Goal: Task Accomplishment & Management: Use online tool/utility

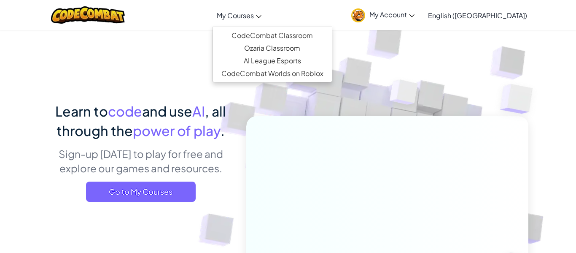
click at [254, 13] on span "My Courses" at bounding box center [235, 15] width 37 height 9
click at [254, 15] on span "My Courses" at bounding box center [235, 15] width 37 height 9
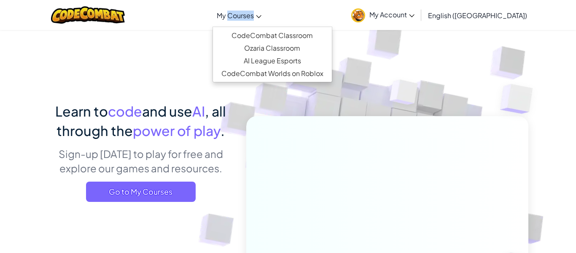
click at [254, 15] on span "My Courses" at bounding box center [235, 15] width 37 height 9
click at [254, 19] on span "My Courses" at bounding box center [235, 15] width 37 height 9
click at [197, 59] on div "Learn to code and use AI , all through the power of play . Sign-up [DATE] to pl…" at bounding box center [288, 184] width 481 height 308
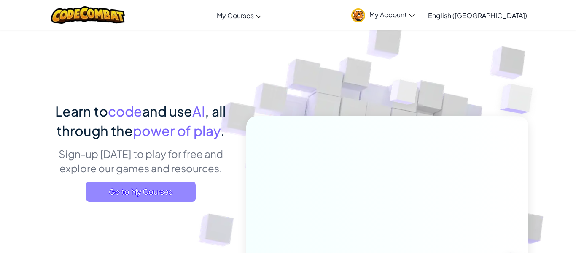
click at [181, 192] on span "Go to My Courses" at bounding box center [141, 191] width 110 height 20
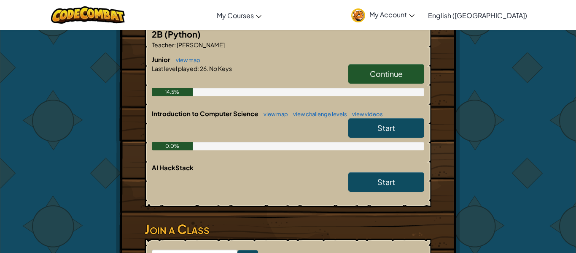
scroll to position [192, 0]
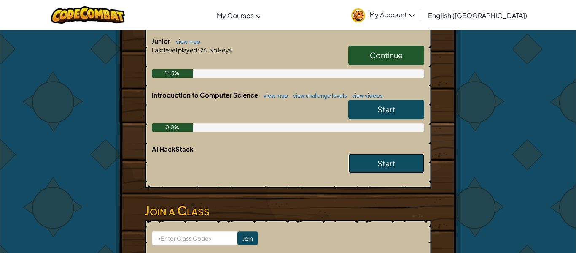
click at [408, 157] on link "Start" at bounding box center [386, 162] width 76 height 19
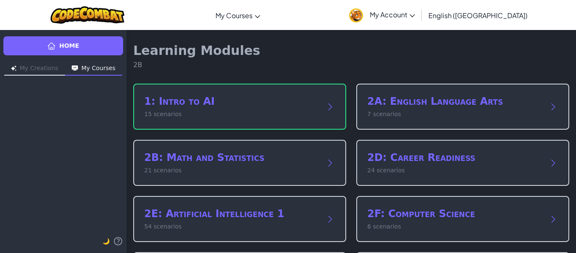
click at [115, 120] on div "Home My Creations My Courses 🌙" at bounding box center [63, 141] width 127 height 223
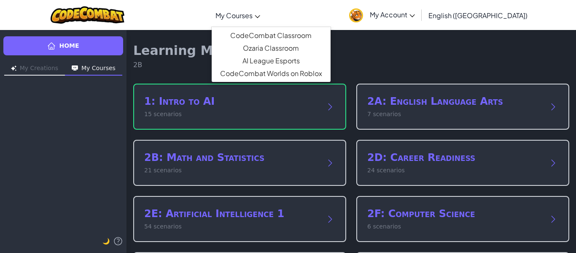
click at [253, 15] on span "My Courses" at bounding box center [233, 15] width 37 height 9
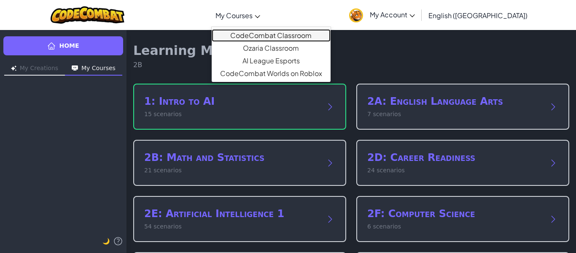
click at [276, 38] on link "CodeCombat Classroom" at bounding box center [271, 35] width 119 height 13
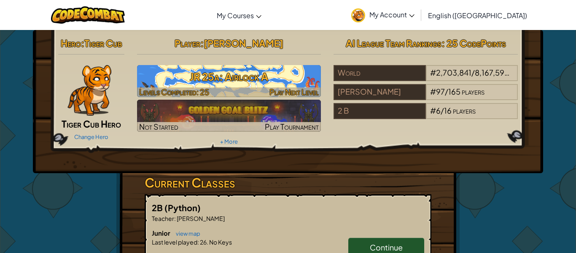
click at [263, 80] on h3 "JR 25a: Airlock A" at bounding box center [229, 76] width 184 height 19
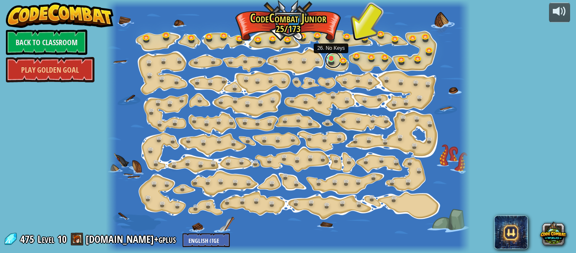
click at [334, 62] on link at bounding box center [333, 59] width 17 height 17
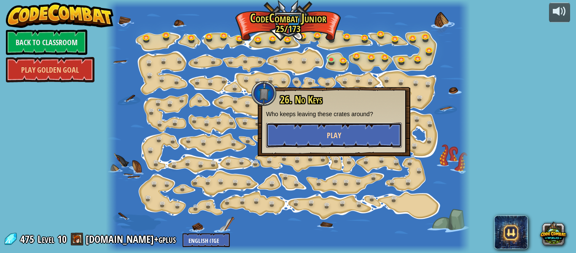
click at [340, 143] on button "Play" at bounding box center [334, 134] width 136 height 25
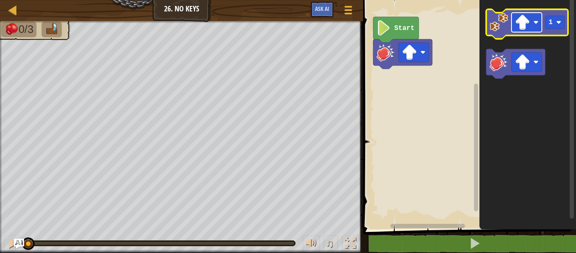
click at [534, 19] on rect "Blockly Workspace" at bounding box center [527, 22] width 30 height 19
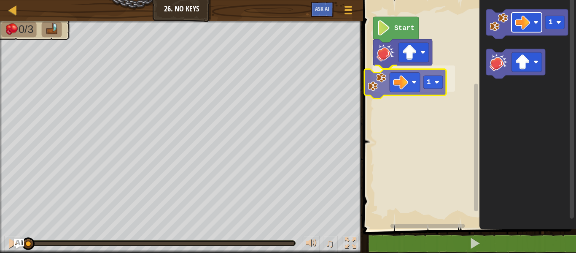
click at [404, 78] on div "1 Start 1 1" at bounding box center [468, 112] width 215 height 233
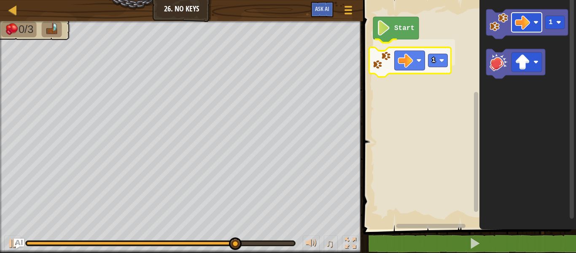
click at [425, 56] on div "Start 1 1 1" at bounding box center [468, 112] width 215 height 233
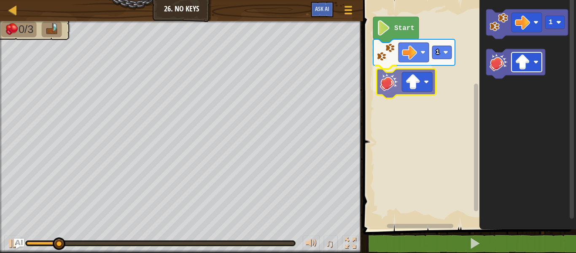
click at [404, 76] on div "Start 1 1" at bounding box center [468, 112] width 215 height 233
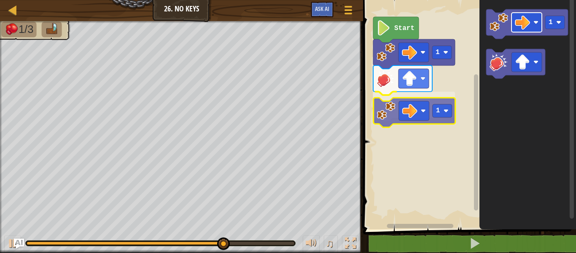
click at [420, 106] on div "Start 1 1 1 1" at bounding box center [468, 112] width 215 height 233
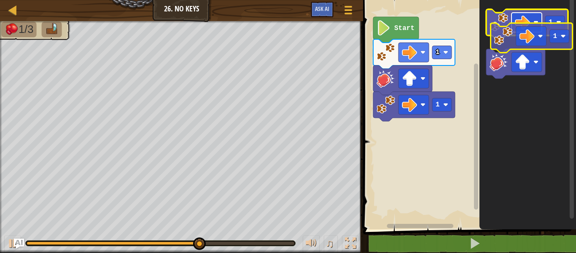
click at [536, 29] on rect "Blockly Workspace" at bounding box center [527, 22] width 30 height 19
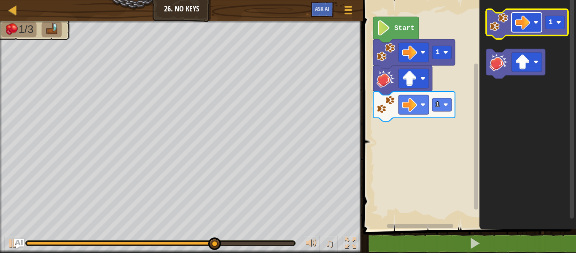
click at [534, 28] on rect "Blockly Workspace" at bounding box center [527, 22] width 30 height 19
click at [535, 23] on image "Blockly Workspace" at bounding box center [535, 22] width 5 height 5
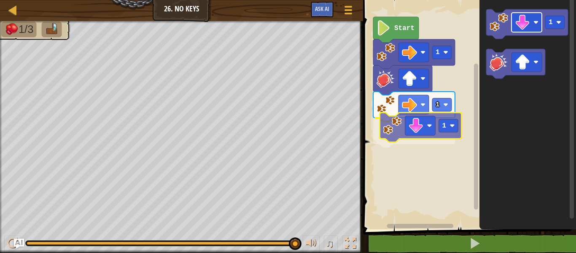
click at [429, 127] on div "Start 1 1 1 1 1" at bounding box center [468, 112] width 215 height 233
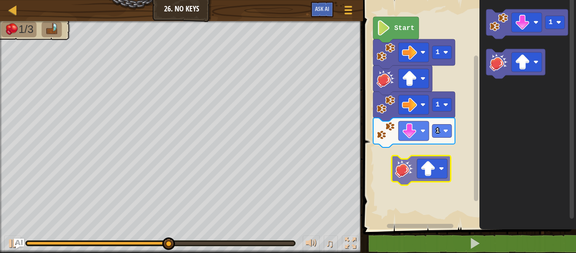
click at [411, 168] on div "Start 1 1 1 1" at bounding box center [468, 112] width 215 height 233
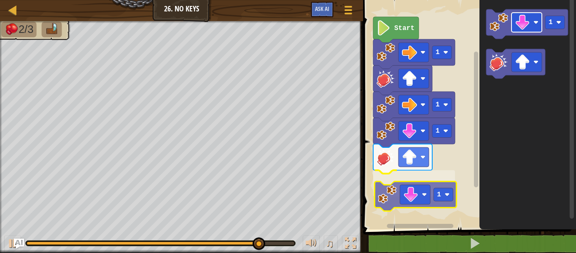
click at [427, 190] on div "1 1 1 1 Start 1 1" at bounding box center [468, 112] width 215 height 233
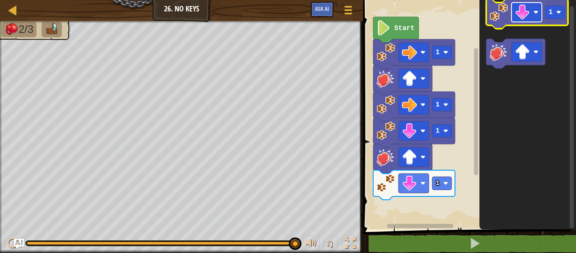
click at [537, 15] on rect "Blockly Workspace" at bounding box center [527, 12] width 30 height 19
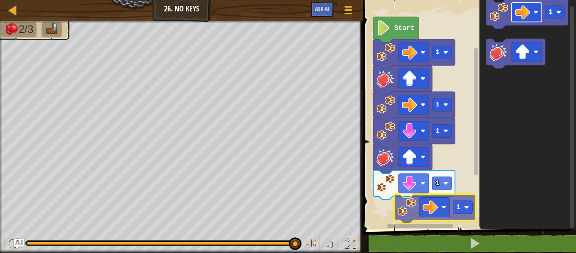
click at [439, 207] on div "1 1 1 1 Start 1 1 1" at bounding box center [468, 112] width 215 height 233
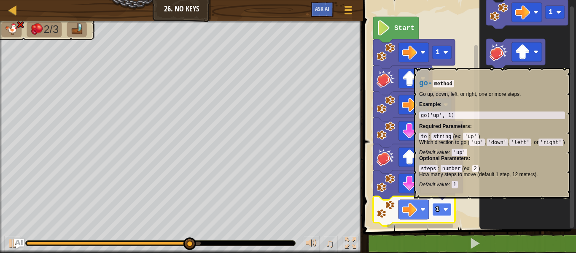
click at [439, 207] on text "1" at bounding box center [438, 209] width 4 height 8
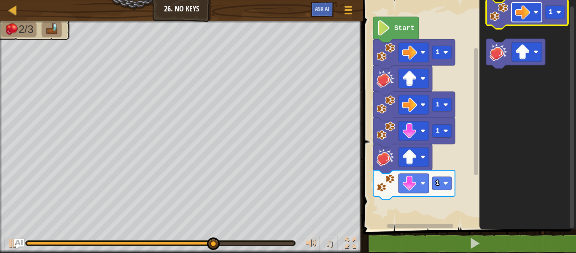
click at [515, 17] on image "Blockly Workspace" at bounding box center [522, 12] width 15 height 15
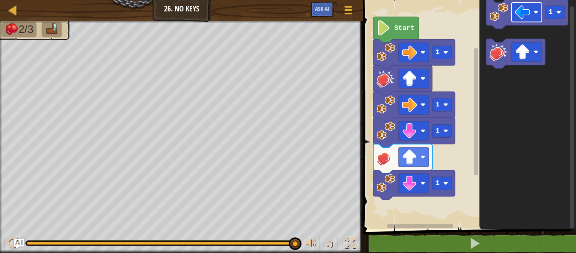
click at [399, 244] on div "1 2 hit ( 'up' ) הההההההההההההההההההההההההההההההההההההההההההההההההההההההההההההה…" at bounding box center [468, 131] width 215 height 255
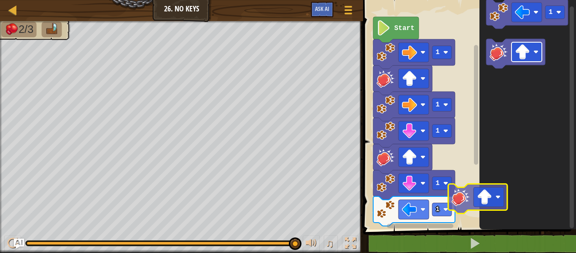
click at [498, 202] on icon "1" at bounding box center [527, 112] width 97 height 233
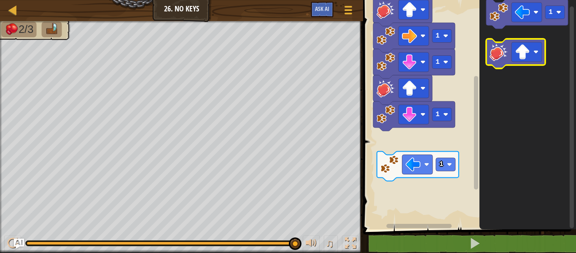
click at [490, 54] on image "Blockly Workspace" at bounding box center [499, 52] width 19 height 19
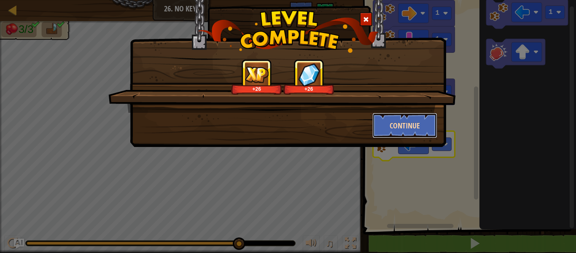
click at [407, 125] on button "Continue" at bounding box center [404, 125] width 65 height 25
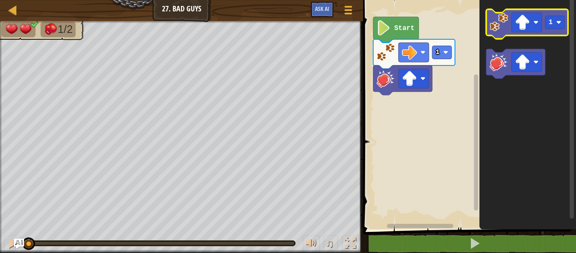
click at [495, 24] on image "Blockly Workspace" at bounding box center [499, 22] width 19 height 19
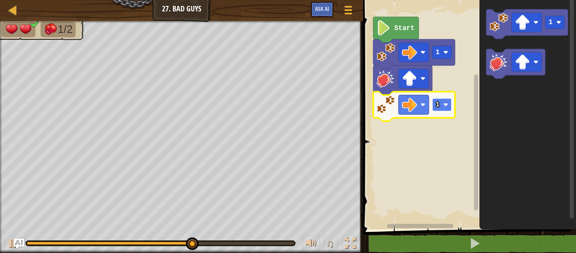
click at [440, 103] on rect "Blockly Workspace" at bounding box center [441, 104] width 19 height 13
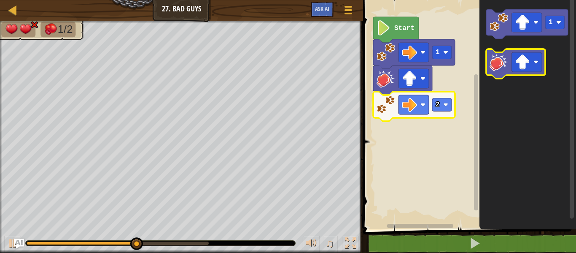
click at [500, 70] on image "Blockly Workspace" at bounding box center [499, 62] width 19 height 19
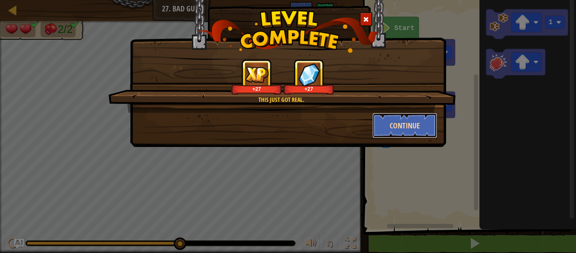
click at [413, 125] on button "Continue" at bounding box center [404, 125] width 65 height 25
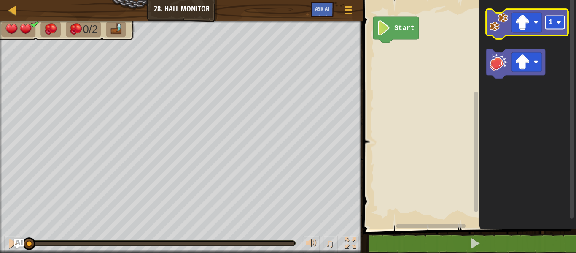
click at [547, 24] on rect "Blockly Workspace" at bounding box center [554, 22] width 19 height 13
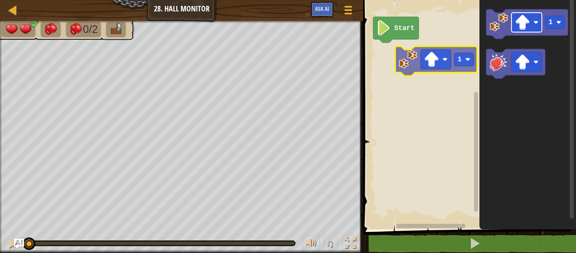
click at [363, 79] on div "Start 1 1" at bounding box center [468, 112] width 215 height 233
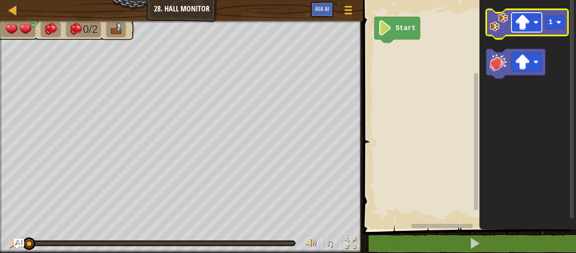
click at [521, 16] on image "Blockly Workspace" at bounding box center [522, 22] width 15 height 15
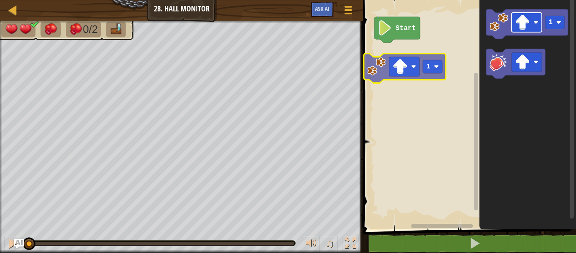
click at [300, 66] on div "Map Junior 28. Hall Monitor Game Menu Ask AI 1 הההההההההההההההההההההההההההההההה…" at bounding box center [288, 126] width 576 height 253
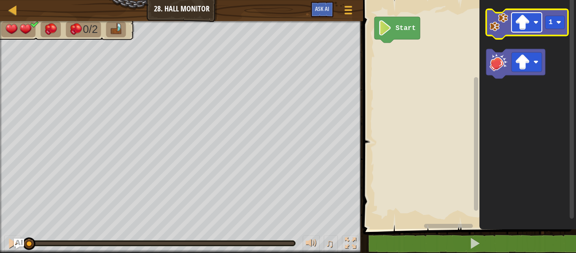
click at [505, 23] on g "1" at bounding box center [527, 24] width 82 height 30
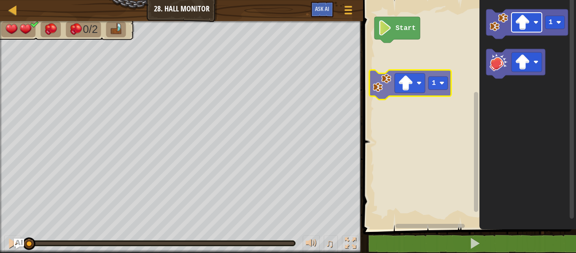
click at [388, 83] on div "Start 1 1" at bounding box center [468, 112] width 215 height 233
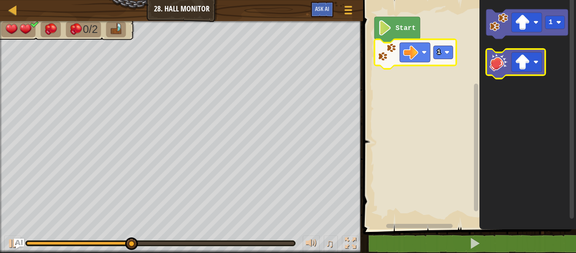
click at [496, 71] on image "Blockly Workspace" at bounding box center [499, 62] width 19 height 19
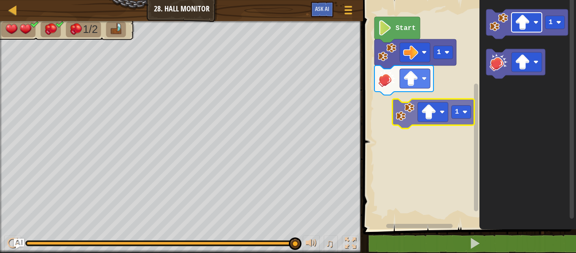
click at [432, 105] on div "Start 1 1 1" at bounding box center [468, 112] width 215 height 233
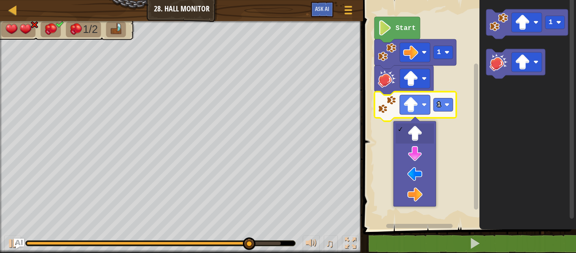
click at [421, 106] on rect "Blockly Workspace" at bounding box center [415, 104] width 30 height 19
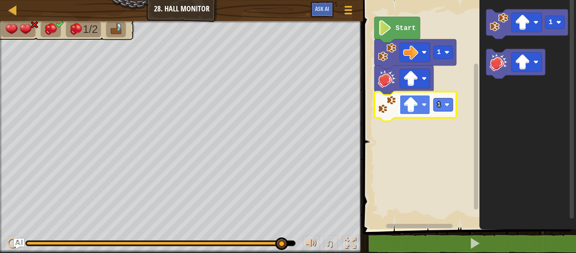
click at [423, 109] on rect "Blockly Workspace" at bounding box center [415, 104] width 30 height 19
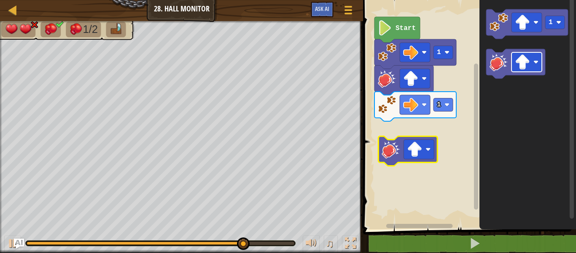
click at [411, 153] on div "Start 1 1 1" at bounding box center [468, 112] width 215 height 233
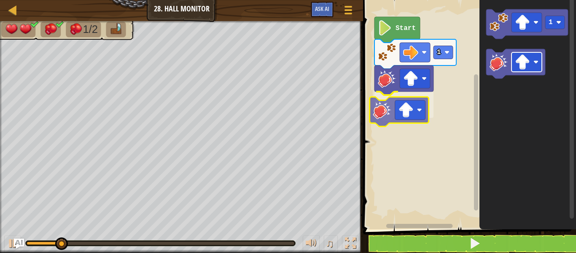
click at [411, 118] on div "1 Start 1" at bounding box center [468, 112] width 215 height 233
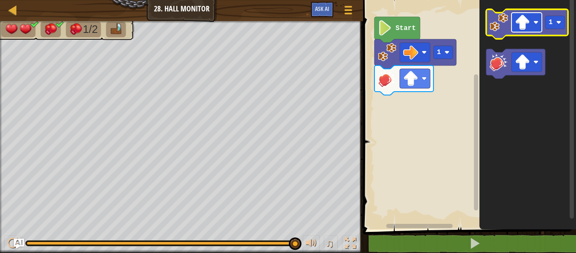
click at [524, 23] on image "Blockly Workspace" at bounding box center [522, 22] width 15 height 15
click at [550, 16] on rect "Blockly Workspace" at bounding box center [554, 22] width 19 height 13
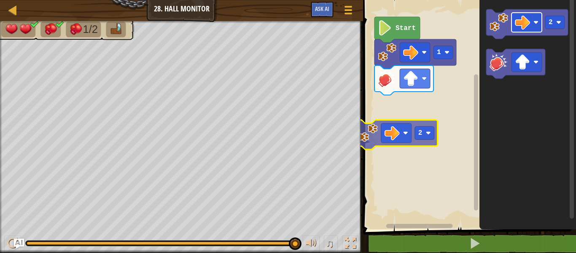
click at [400, 129] on div "1 Start 2 2 2" at bounding box center [468, 112] width 215 height 233
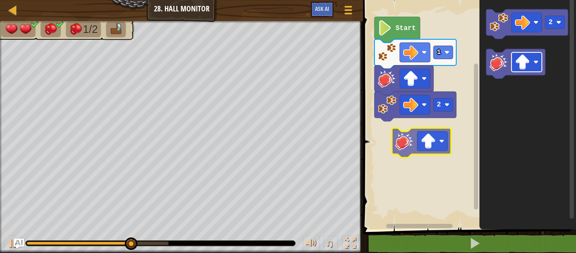
click at [432, 136] on div "2 1 Start 2" at bounding box center [468, 112] width 215 height 233
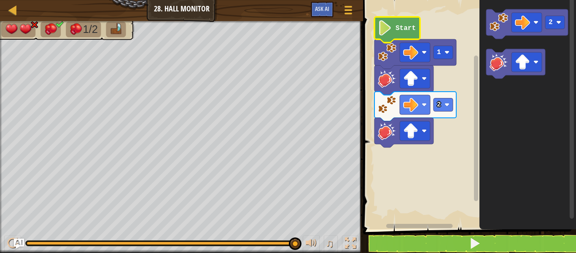
click at [411, 28] on text "Start" at bounding box center [406, 28] width 20 height 8
click at [467, 241] on button at bounding box center [474, 243] width 215 height 19
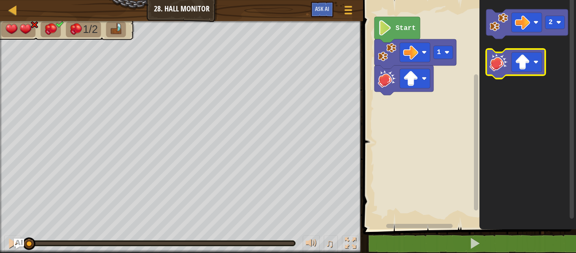
click at [500, 67] on image "Blockly Workspace" at bounding box center [499, 62] width 19 height 19
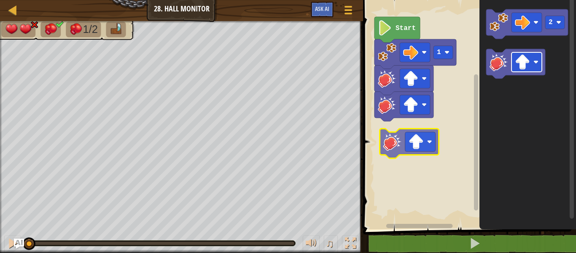
click at [412, 144] on div "1 Start 2" at bounding box center [468, 112] width 215 height 233
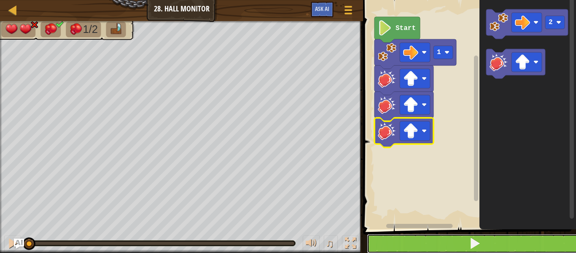
click at [458, 237] on button at bounding box center [474, 243] width 215 height 19
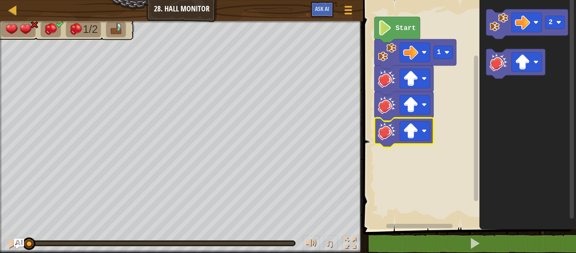
click at [406, 26] on text "Start" at bounding box center [406, 28] width 20 height 8
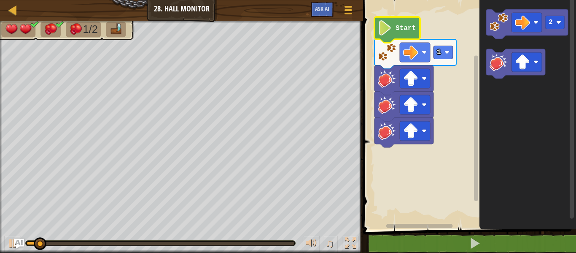
click at [406, 26] on text "Start" at bounding box center [406, 28] width 20 height 8
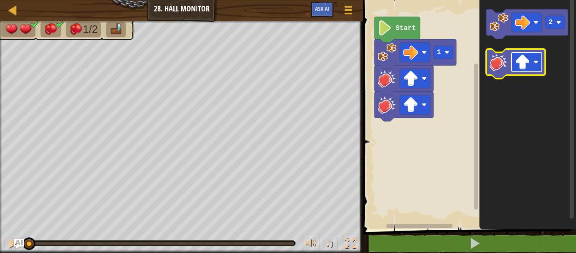
click at [530, 64] on rect "Blockly Workspace" at bounding box center [527, 61] width 30 height 19
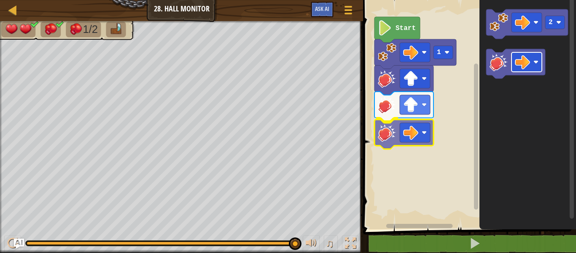
click at [415, 126] on div "1 Start 2" at bounding box center [468, 112] width 215 height 233
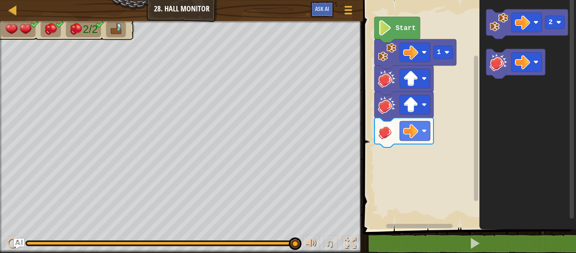
click at [463, 137] on div "1 Start 2" at bounding box center [468, 112] width 215 height 233
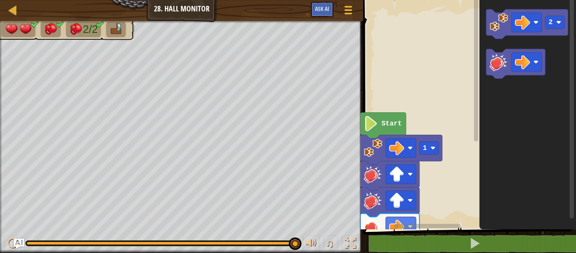
click at [484, 107] on icon "Blockly Workspace" at bounding box center [527, 112] width 97 height 233
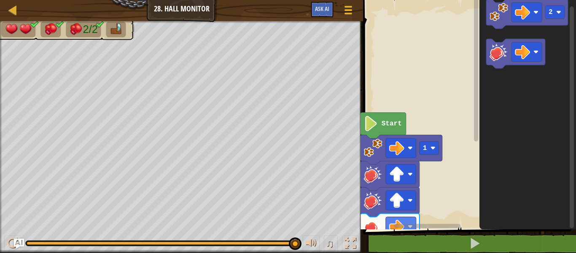
click at [483, 117] on icon "Blockly Workspace" at bounding box center [527, 112] width 97 height 233
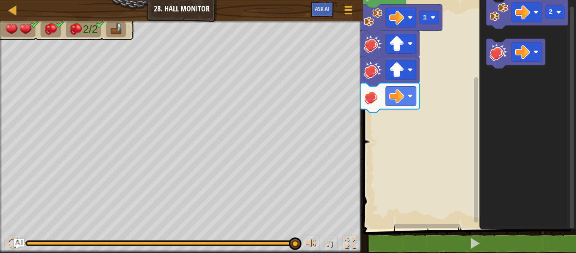
click at [460, 212] on div "1 Start 2" at bounding box center [468, 112] width 215 height 233
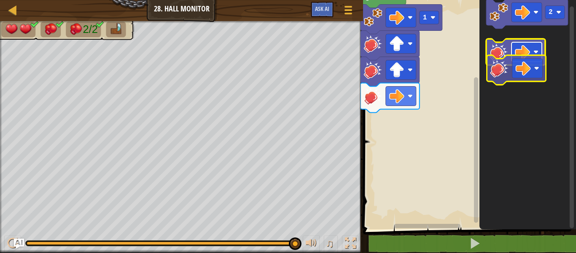
click at [522, 59] on g "Blockly Workspace" at bounding box center [527, 51] width 30 height 19
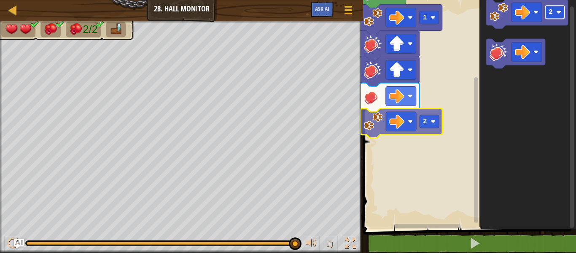
click at [423, 124] on div "2 1 Start 2 2" at bounding box center [468, 112] width 215 height 233
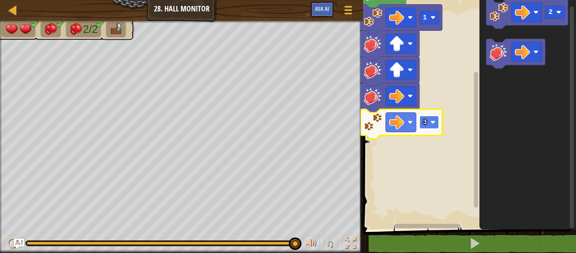
click at [433, 116] on rect "Blockly Workspace" at bounding box center [429, 122] width 19 height 13
click at [428, 121] on rect "Blockly Workspace" at bounding box center [429, 122] width 19 height 13
click at [433, 120] on image "Blockly Workspace" at bounding box center [433, 122] width 5 height 5
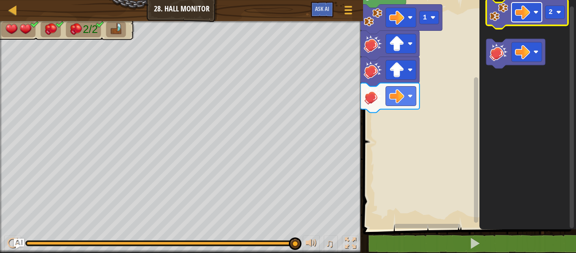
click at [528, 5] on image "Blockly Workspace" at bounding box center [522, 12] width 15 height 15
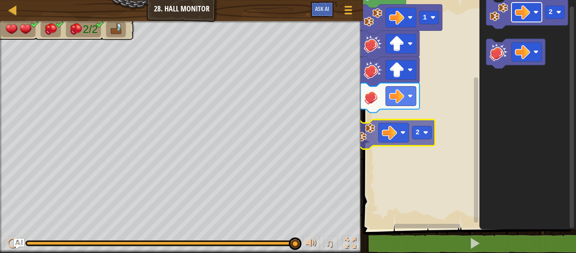
click at [395, 126] on div "Start 1 2 2" at bounding box center [468, 112] width 215 height 233
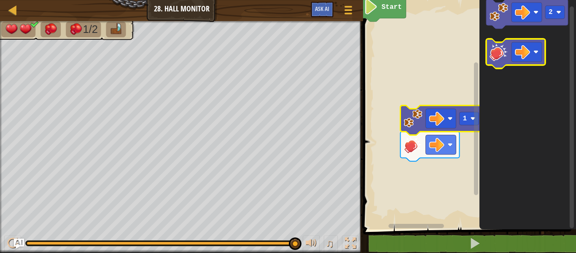
click at [501, 48] on image "Blockly Workspace" at bounding box center [499, 52] width 19 height 19
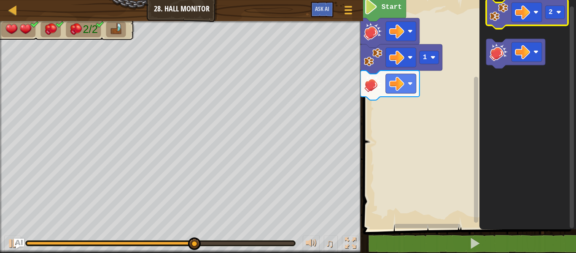
click at [500, 18] on image "Blockly Workspace" at bounding box center [499, 12] width 19 height 19
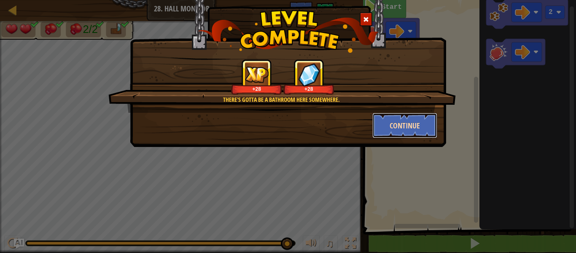
click at [428, 117] on button "Continue" at bounding box center [404, 125] width 65 height 25
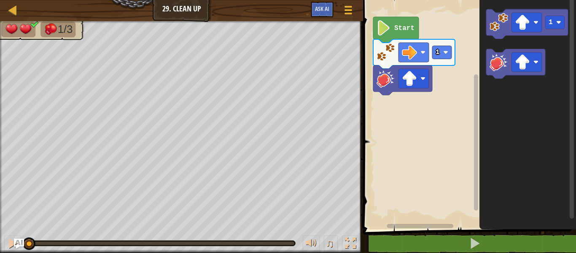
click at [409, 29] on text "Start" at bounding box center [404, 28] width 20 height 8
click at [409, 24] on text "Start" at bounding box center [404, 28] width 20 height 8
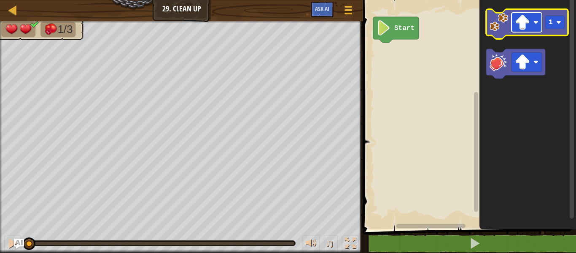
click at [540, 25] on rect "Blockly Workspace" at bounding box center [527, 22] width 30 height 19
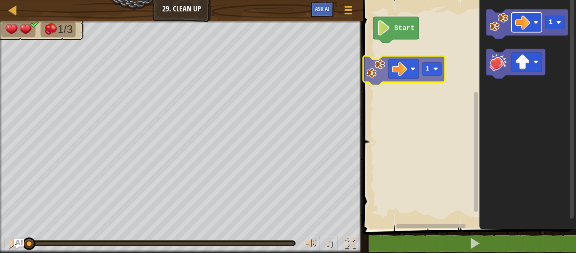
click at [412, 68] on div "Start 1 1" at bounding box center [468, 112] width 215 height 233
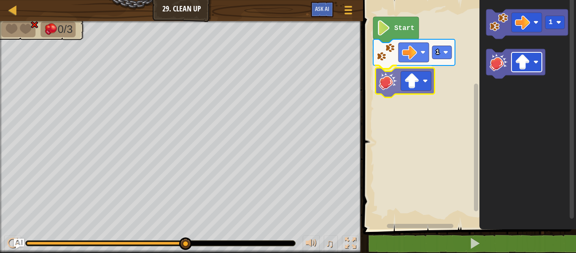
click at [412, 83] on div "1 Start 1" at bounding box center [468, 112] width 215 height 233
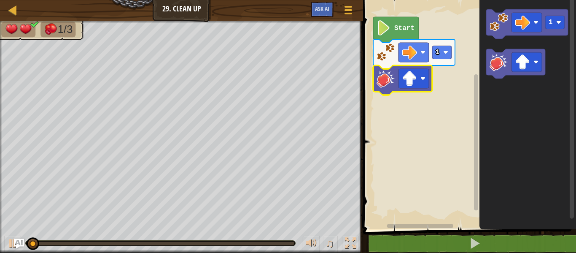
click at [407, 20] on icon "Blockly Workspace" at bounding box center [396, 30] width 46 height 26
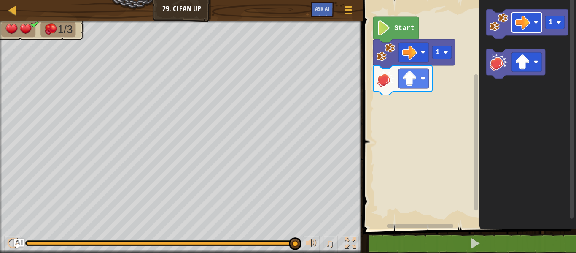
click at [477, 83] on div "1 Start 1" at bounding box center [468, 112] width 215 height 233
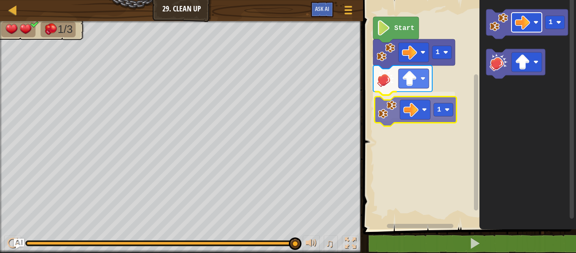
click at [415, 106] on div "1 1 Start 1 1" at bounding box center [468, 112] width 215 height 233
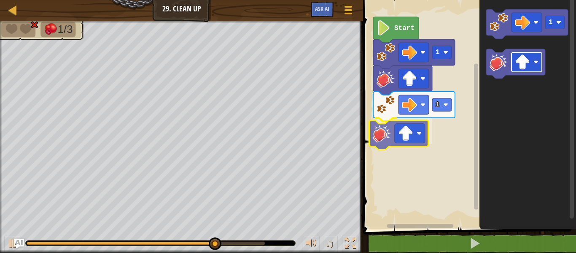
click at [401, 129] on div "1 1 Start 1" at bounding box center [468, 112] width 215 height 233
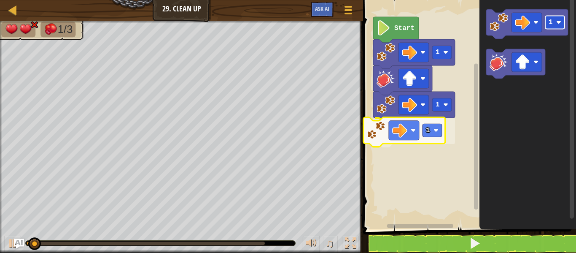
click at [423, 133] on div "1 1 1 Start 1 1" at bounding box center [468, 112] width 215 height 233
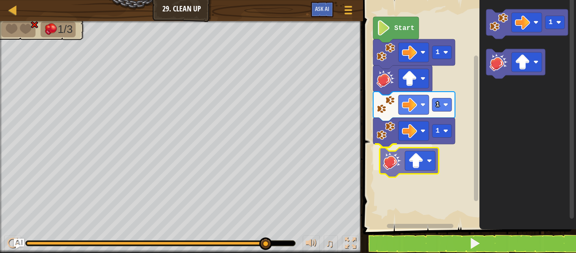
click at [396, 156] on div "Start 1 1 1 1" at bounding box center [468, 112] width 215 height 233
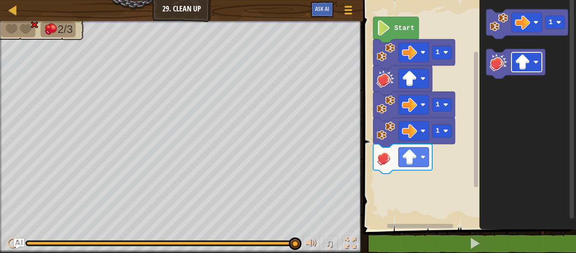
click at [497, 147] on icon "1" at bounding box center [527, 112] width 97 height 233
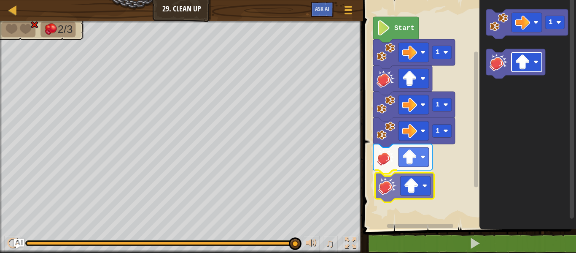
click at [409, 186] on div "Start 1 1 1 1" at bounding box center [468, 112] width 215 height 233
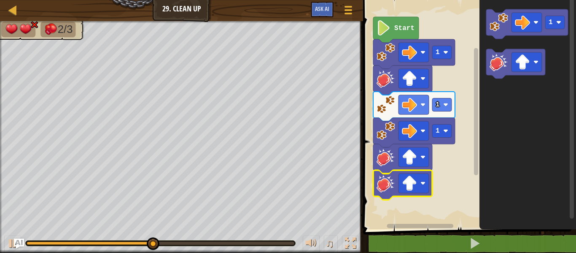
click at [400, 26] on text "Start" at bounding box center [404, 28] width 20 height 8
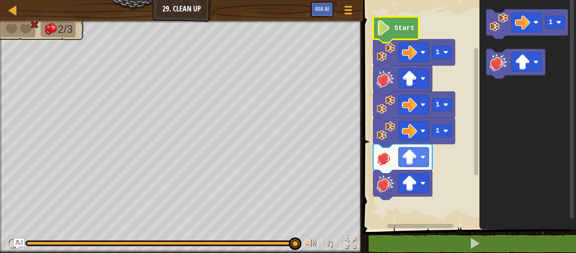
click at [385, 183] on image "Blockly Workspace" at bounding box center [386, 183] width 19 height 19
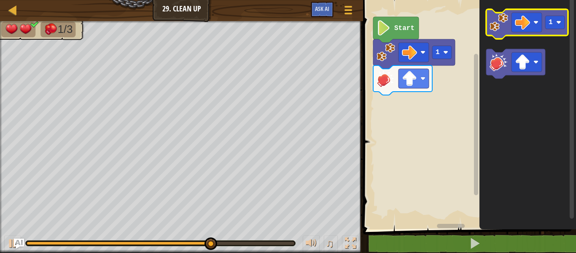
click at [502, 19] on image "Blockly Workspace" at bounding box center [499, 22] width 19 height 19
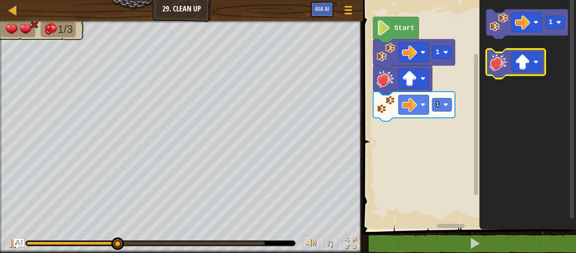
click at [493, 67] on image "Blockly Workspace" at bounding box center [499, 62] width 19 height 19
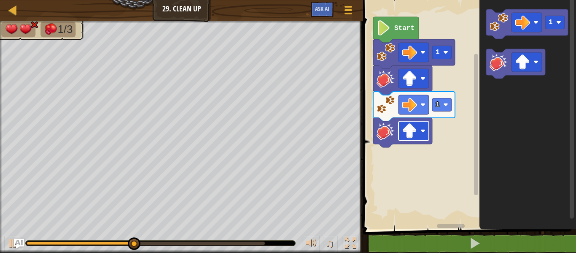
click at [421, 126] on rect "Blockly Workspace" at bounding box center [414, 130] width 30 height 19
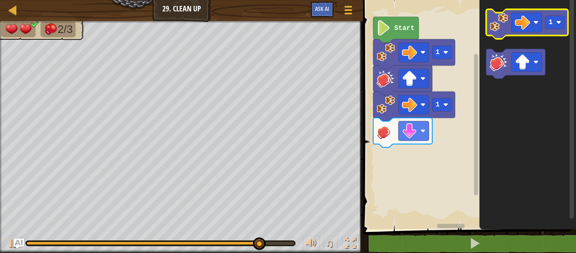
click at [498, 32] on icon "Blockly Workspace" at bounding box center [527, 24] width 82 height 30
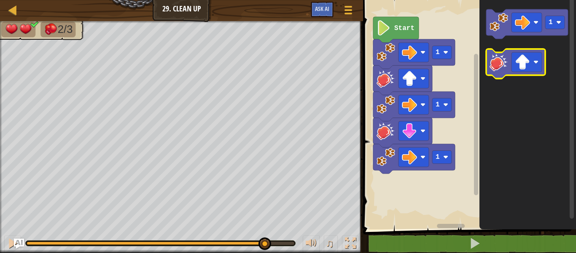
click at [498, 56] on image "Blockly Workspace" at bounding box center [499, 62] width 19 height 19
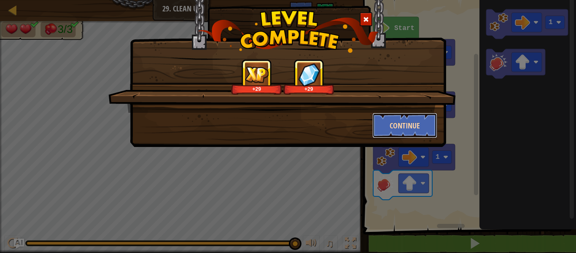
click at [413, 122] on button "Continue" at bounding box center [404, 125] width 65 height 25
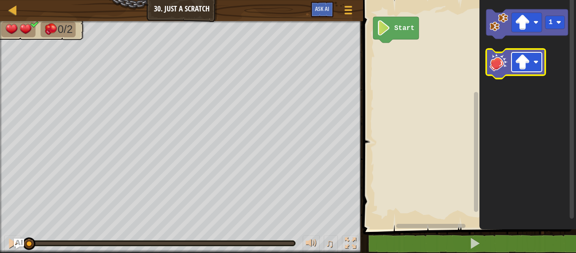
click at [536, 66] on rect "Blockly Workspace" at bounding box center [527, 61] width 30 height 19
click at [529, 62] on image "Blockly Workspace" at bounding box center [522, 61] width 15 height 15
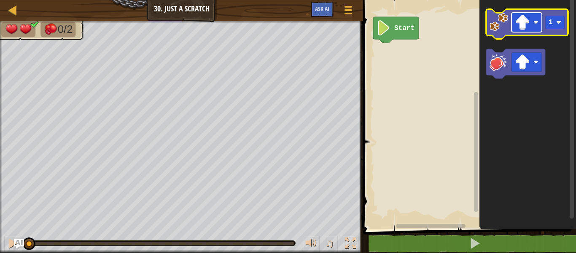
click at [530, 29] on rect "Blockly Workspace" at bounding box center [527, 22] width 30 height 19
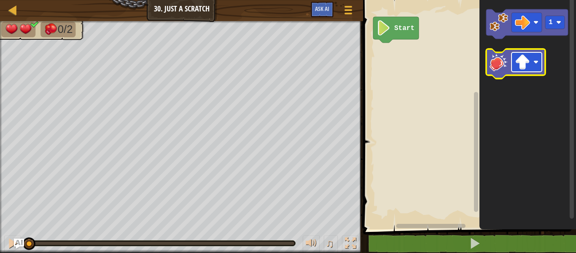
click at [529, 70] on rect "Blockly Workspace" at bounding box center [527, 61] width 30 height 19
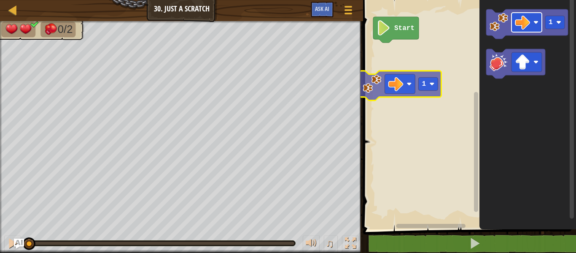
click at [402, 84] on div "Start 1 1" at bounding box center [468, 112] width 215 height 233
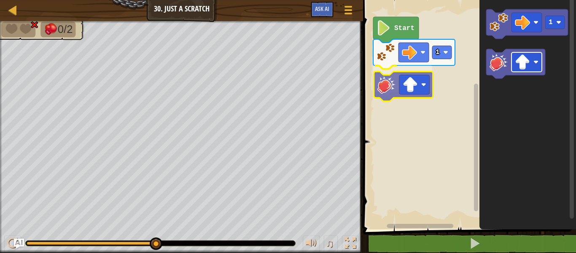
click at [413, 82] on div "1 Start 1" at bounding box center [468, 112] width 215 height 233
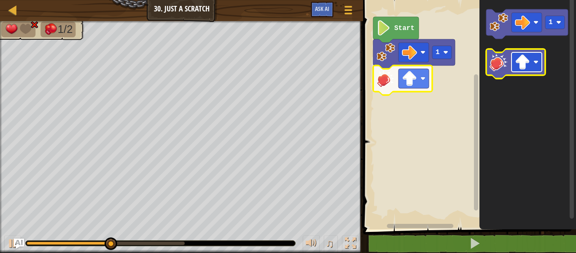
click at [540, 62] on rect "Blockly Workspace" at bounding box center [527, 61] width 30 height 19
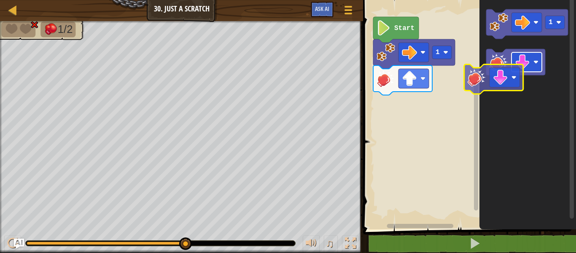
click at [503, 68] on g "Blockly Workspace" at bounding box center [515, 64] width 59 height 30
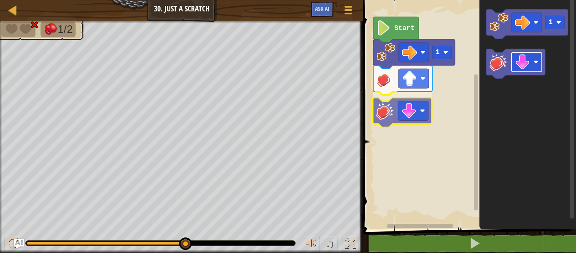
click at [414, 102] on div "1 Start 1" at bounding box center [468, 112] width 215 height 233
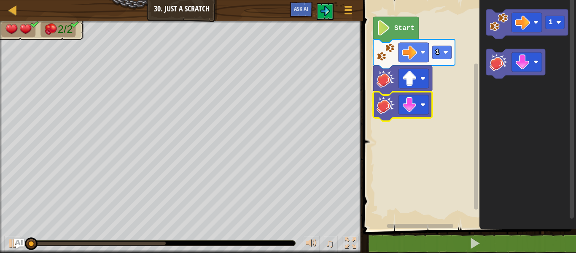
click at [400, 24] on text "Start" at bounding box center [404, 28] width 20 height 8
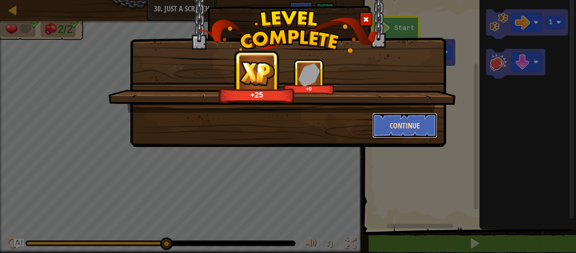
click at [419, 125] on button "Continue" at bounding box center [404, 125] width 65 height 25
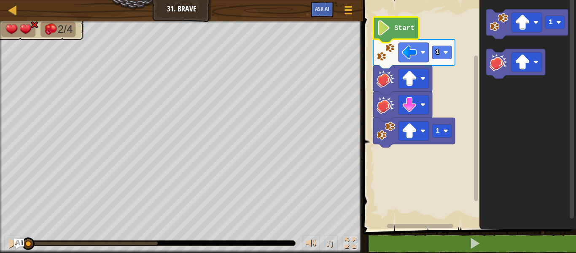
click at [392, 29] on icon "Blockly Workspace" at bounding box center [396, 30] width 46 height 26
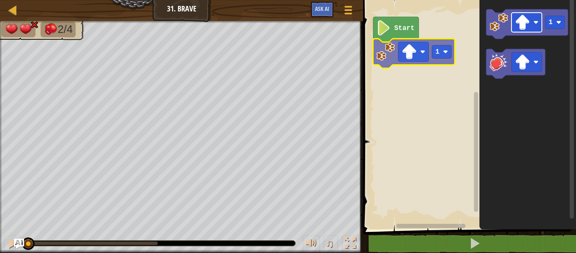
click at [429, 56] on div "Start 1 1 1" at bounding box center [468, 112] width 215 height 233
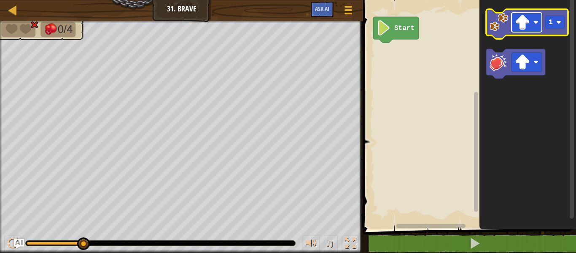
click at [540, 18] on rect "Blockly Workspace" at bounding box center [527, 22] width 30 height 19
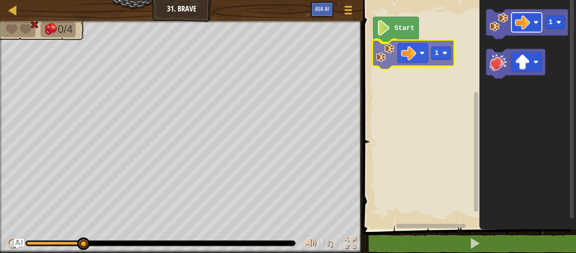
click at [415, 51] on div "Start 1 1 1" at bounding box center [468, 112] width 215 height 233
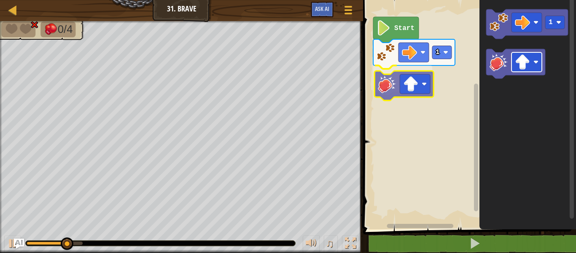
click at [427, 89] on div "Start 1 1" at bounding box center [468, 112] width 215 height 233
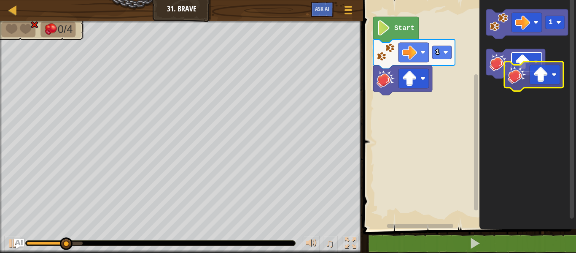
click at [539, 78] on g "1" at bounding box center [527, 43] width 82 height 69
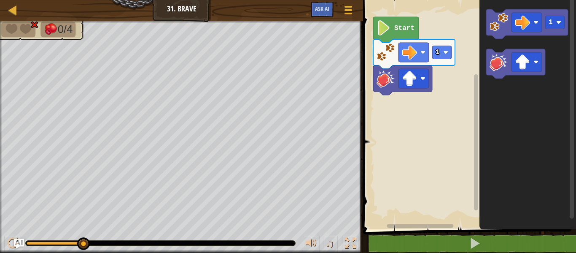
click at [459, 117] on div "Start 1 1" at bounding box center [468, 112] width 215 height 233
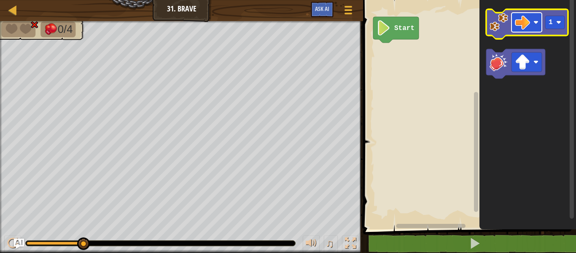
click at [513, 21] on rect "Blockly Workspace" at bounding box center [527, 22] width 30 height 19
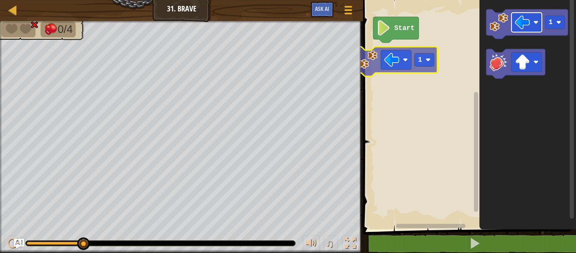
click at [404, 59] on div "Start 1 1 1" at bounding box center [468, 112] width 215 height 233
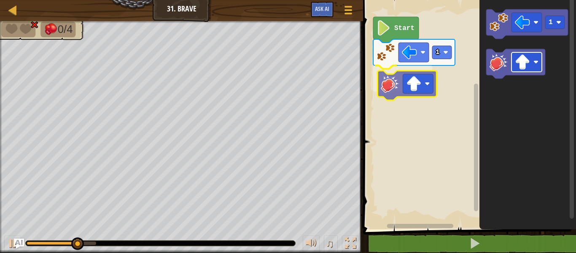
click at [413, 86] on div "Start 1 1" at bounding box center [468, 112] width 215 height 233
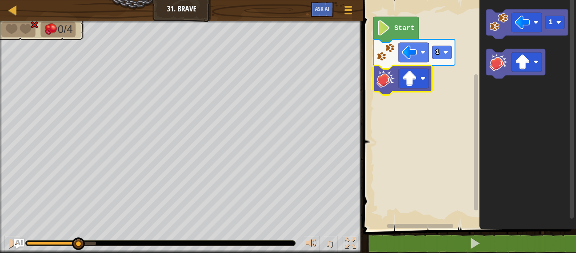
click at [412, 86] on rect "Blockly Workspace" at bounding box center [414, 78] width 30 height 19
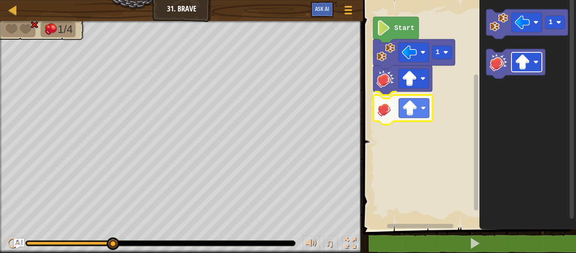
click at [413, 108] on div "Start 1 1" at bounding box center [468, 112] width 215 height 233
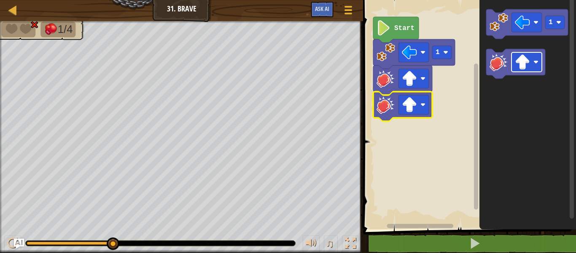
click at [413, 108] on image "Blockly Workspace" at bounding box center [409, 104] width 15 height 15
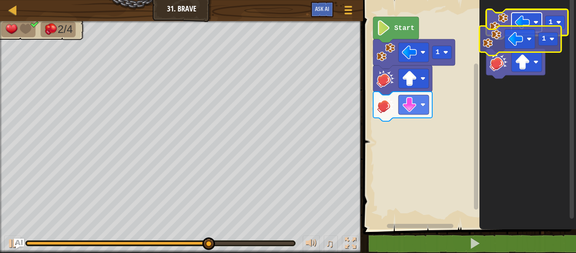
click at [502, 76] on g "1" at bounding box center [527, 43] width 82 height 69
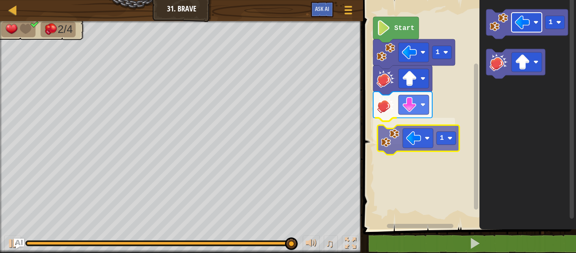
click at [429, 129] on div "Start 1 1 1 1" at bounding box center [468, 112] width 215 height 233
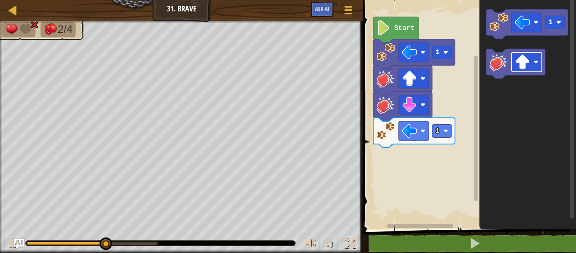
click at [473, 133] on div "Start 1 1 1" at bounding box center [468, 112] width 215 height 233
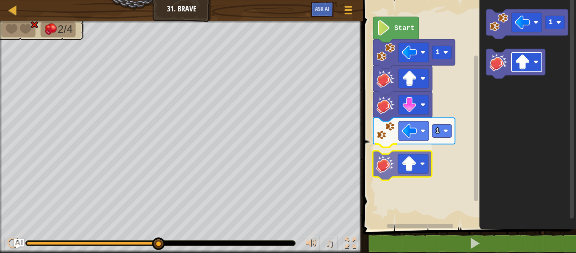
click at [417, 156] on div "Start 1 1 1" at bounding box center [468, 112] width 215 height 233
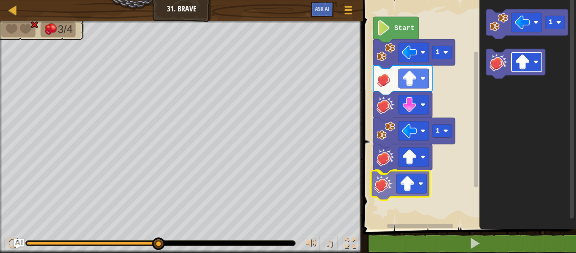
click at [413, 186] on div "Start 1 1 1" at bounding box center [468, 112] width 215 height 233
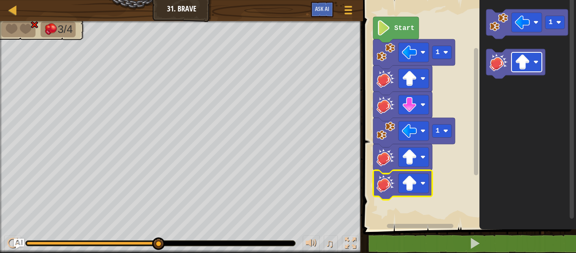
click at [413, 186] on image "Blockly Workspace" at bounding box center [409, 182] width 15 height 15
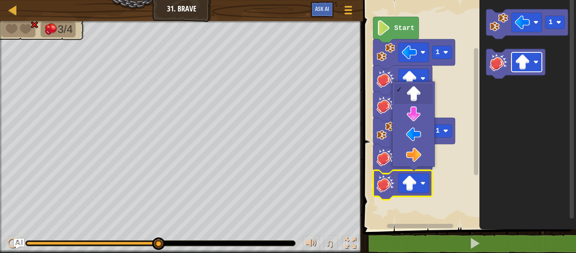
click at [413, 186] on image "Blockly Workspace" at bounding box center [409, 182] width 15 height 15
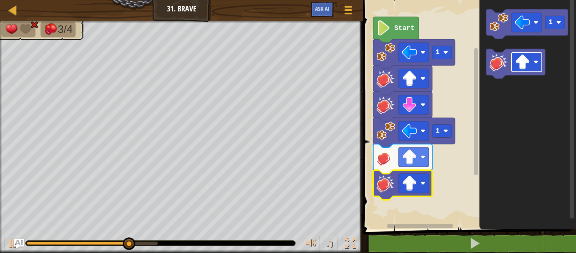
click at [413, 186] on image "Blockly Workspace" at bounding box center [409, 182] width 15 height 15
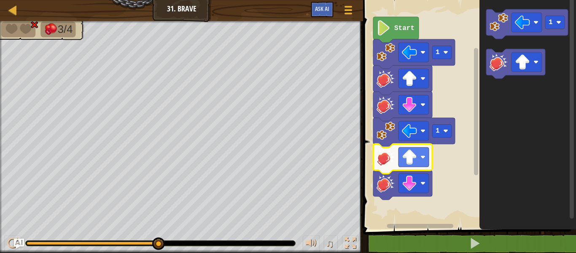
click at [407, 18] on icon "Blockly Workspace" at bounding box center [396, 30] width 46 height 26
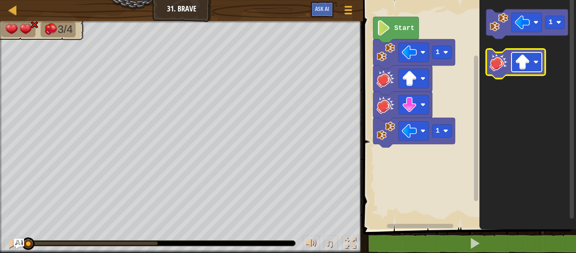
click at [517, 58] on image "Blockly Workspace" at bounding box center [522, 61] width 15 height 15
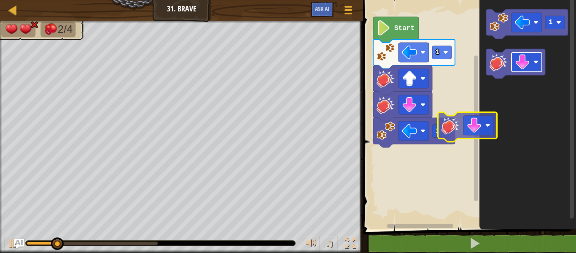
click at [473, 130] on div "Start 1 1 1" at bounding box center [468, 112] width 215 height 233
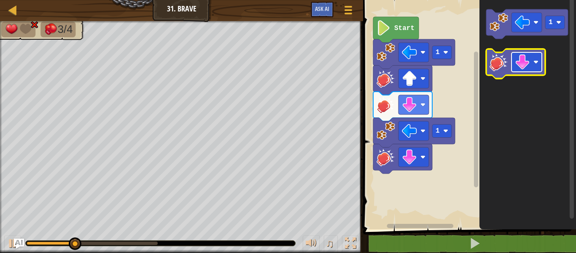
click at [526, 63] on image "Blockly Workspace" at bounding box center [522, 61] width 15 height 15
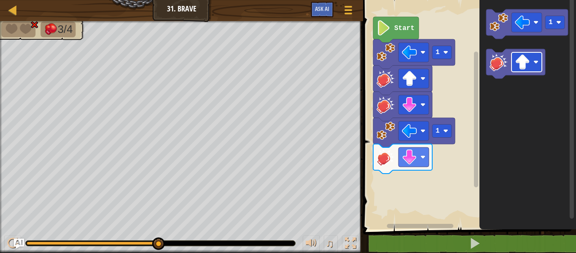
click at [467, 157] on div "1 1 Start 1" at bounding box center [468, 112] width 215 height 233
click at [503, 97] on icon "1" at bounding box center [527, 112] width 97 height 233
click at [538, 54] on rect "Blockly Workspace" at bounding box center [527, 61] width 30 height 19
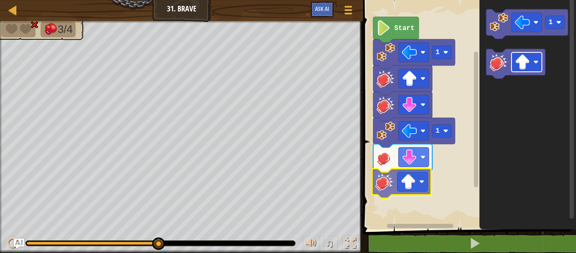
click at [424, 174] on div "1 1 Start 1" at bounding box center [468, 112] width 215 height 233
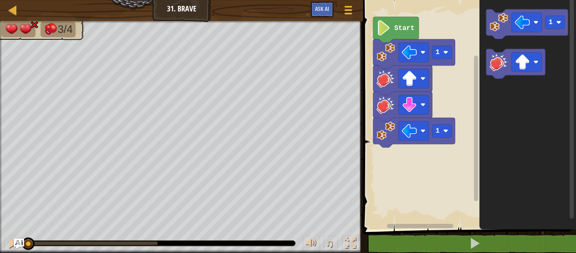
click at [505, 125] on icon "Blockly Workspace" at bounding box center [527, 112] width 97 height 233
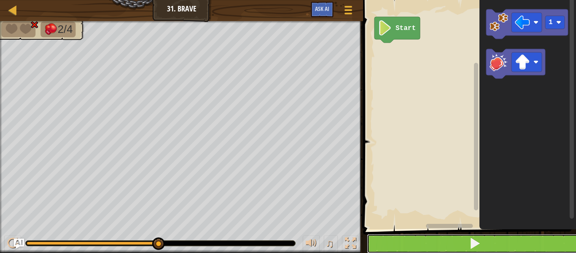
click at [458, 245] on button at bounding box center [474, 243] width 215 height 19
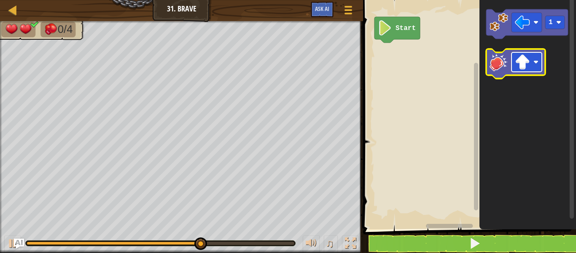
click at [533, 59] on rect "Blockly Workspace" at bounding box center [527, 61] width 30 height 19
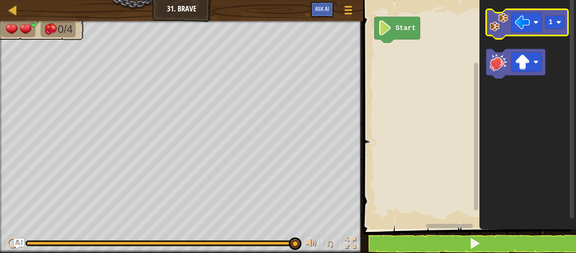
click at [493, 20] on image "Blockly Workspace" at bounding box center [499, 22] width 19 height 19
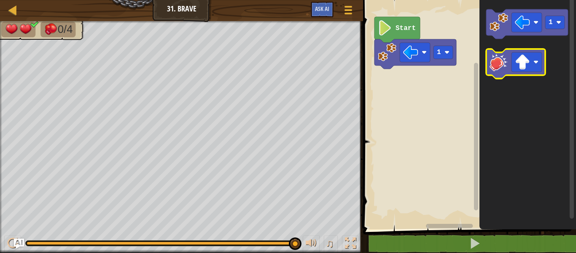
click at [500, 55] on image "Blockly Workspace" at bounding box center [499, 62] width 19 height 19
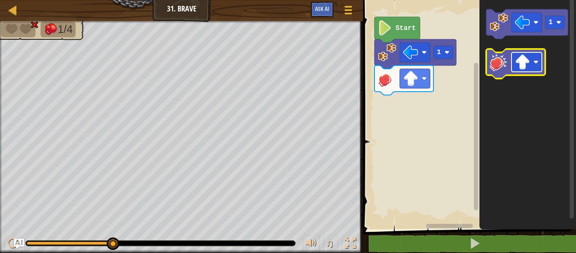
click at [528, 68] on image "Blockly Workspace" at bounding box center [522, 61] width 15 height 15
click at [499, 58] on image "Blockly Workspace" at bounding box center [499, 62] width 19 height 19
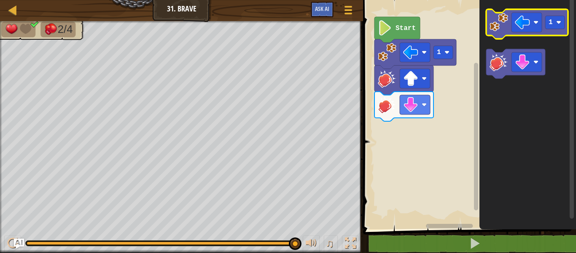
click at [490, 21] on image "Blockly Workspace" at bounding box center [499, 22] width 19 height 19
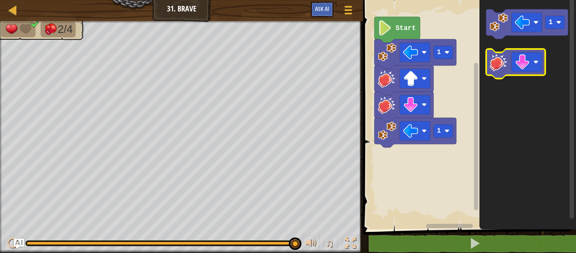
click at [500, 57] on image "Blockly Workspace" at bounding box center [499, 62] width 19 height 19
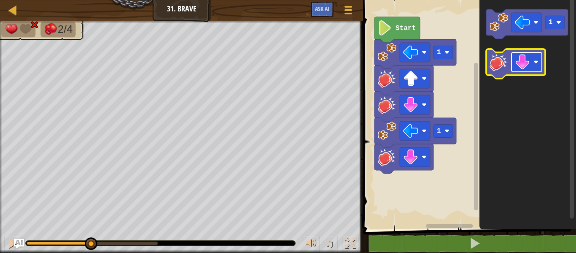
click at [521, 60] on image "Blockly Workspace" at bounding box center [522, 61] width 15 height 15
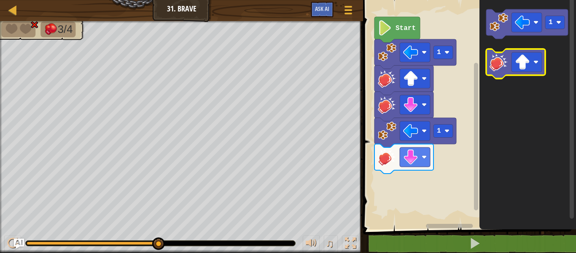
click at [500, 63] on image "Blockly Workspace" at bounding box center [499, 62] width 19 height 19
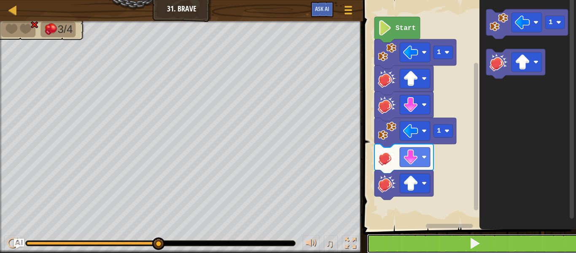
click at [420, 240] on button at bounding box center [474, 243] width 215 height 19
